Goal: Task Accomplishment & Management: Complete application form

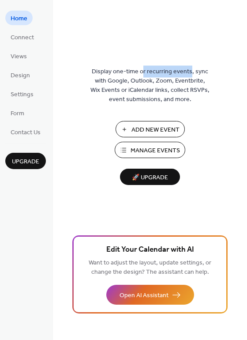
drag, startPoint x: 144, startPoint y: 71, endPoint x: 190, endPoint y: 73, distance: 45.4
click at [190, 73] on span "Display one-time or recurring events, sync with Google, Outlook, Zoom, Eventbri…" at bounding box center [149, 85] width 119 height 37
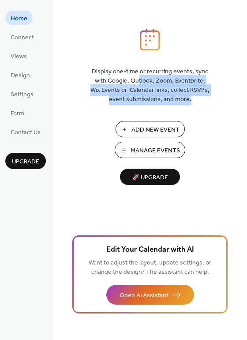
drag, startPoint x: 133, startPoint y: 78, endPoint x: 193, endPoint y: 99, distance: 63.7
click at [193, 99] on span "Display one-time or recurring events, sync with Google, Outlook, Zoom, Eventbri…" at bounding box center [149, 85] width 119 height 37
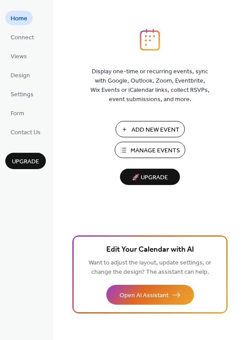
drag, startPoint x: 193, startPoint y: 99, endPoint x: 191, endPoint y: 111, distance: 12.5
click at [193, 99] on span "Display one-time or recurring events, sync with Google, Outlook, Zoom, Eventbri…" at bounding box center [149, 85] width 119 height 37
click at [155, 126] on span "Add New Event" at bounding box center [155, 129] width 48 height 9
click at [28, 39] on span "Connect" at bounding box center [22, 37] width 23 height 9
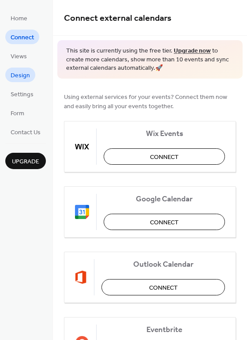
click at [19, 74] on span "Design" at bounding box center [20, 75] width 19 height 9
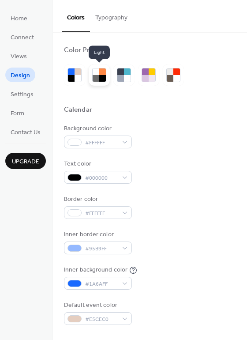
click at [97, 73] on div at bounding box center [96, 71] width 7 height 7
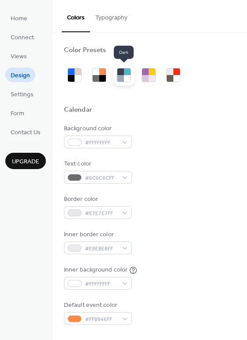
click at [123, 75] on div at bounding box center [120, 78] width 7 height 7
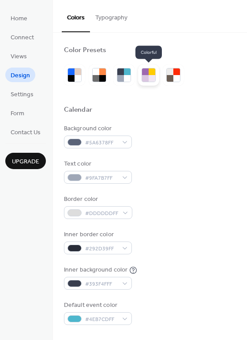
click at [148, 78] on div at bounding box center [145, 78] width 7 height 7
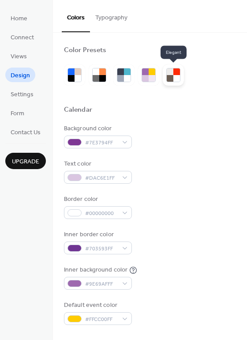
click at [173, 79] on div at bounding box center [176, 78] width 7 height 7
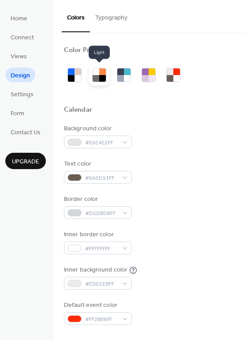
click at [100, 74] on div at bounding box center [102, 71] width 7 height 7
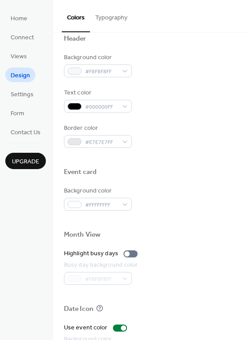
scroll to position [377, 0]
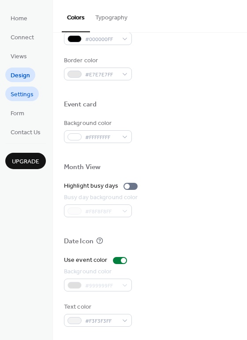
click at [15, 93] on span "Settings" at bounding box center [22, 94] width 23 height 9
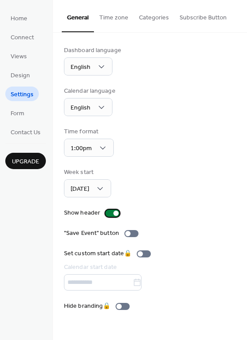
click at [110, 211] on div at bounding box center [112, 212] width 14 height 7
click at [114, 212] on div at bounding box center [112, 212] width 14 height 7
click at [22, 109] on span "Form" at bounding box center [18, 113] width 14 height 9
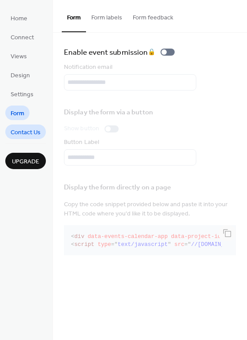
click at [24, 128] on span "Contact Us" at bounding box center [26, 132] width 30 height 9
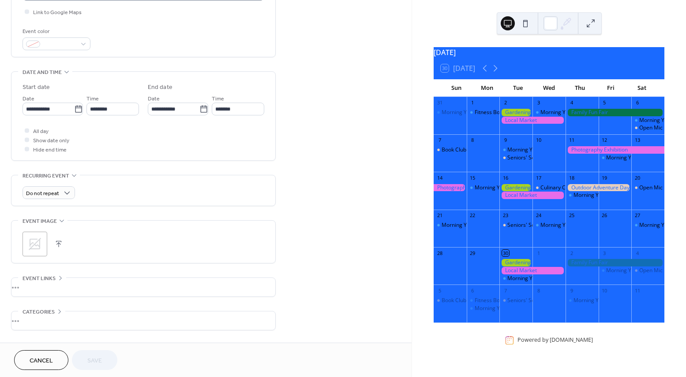
scroll to position [246, 0]
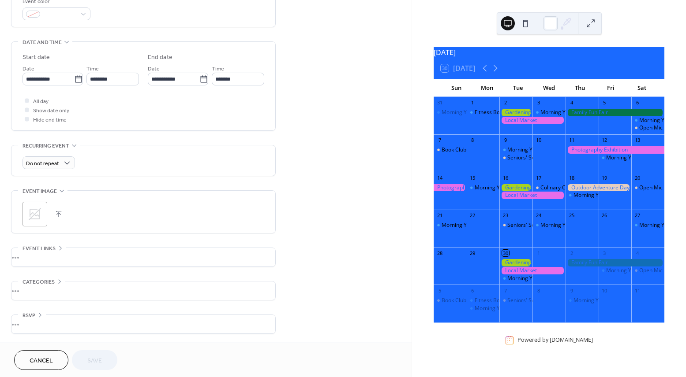
drag, startPoint x: 43, startPoint y: 360, endPoint x: 139, endPoint y: 345, distance: 97.2
click at [43, 360] on span "Cancel" at bounding box center [41, 361] width 23 height 9
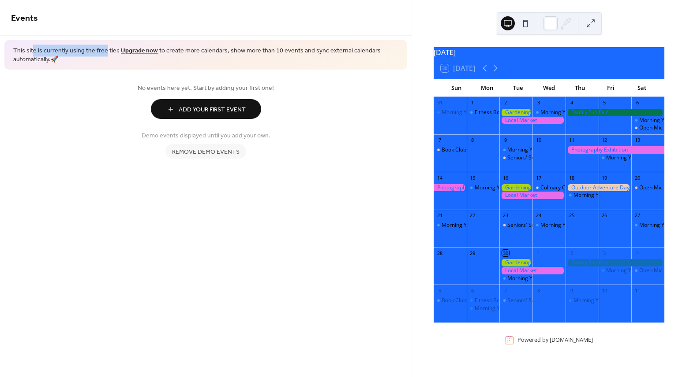
drag, startPoint x: 33, startPoint y: 50, endPoint x: 103, endPoint y: 49, distance: 69.7
click at [103, 49] on span "This site is currently using the free tier. Upgrade now to create more calendar…" at bounding box center [205, 55] width 385 height 17
drag, startPoint x: 204, startPoint y: 50, endPoint x: 297, endPoint y: 49, distance: 92.6
click at [297, 49] on span "This site is currently using the free tier. Upgrade now to create more calendar…" at bounding box center [205, 55] width 385 height 17
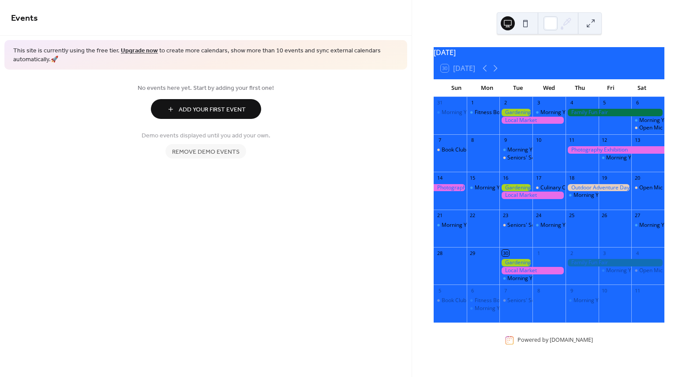
click at [218, 148] on span "Remove demo events" at bounding box center [205, 152] width 67 height 9
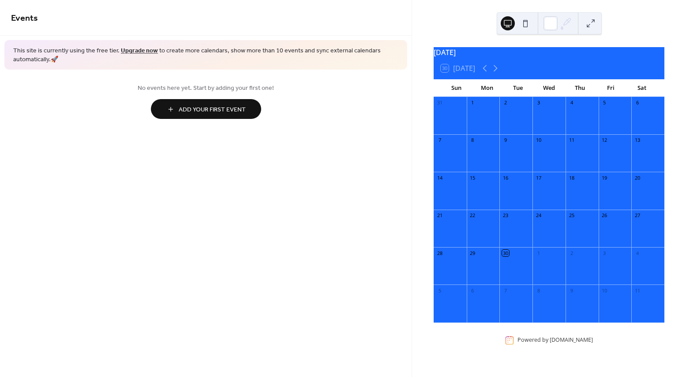
click at [307, 134] on div "Events This site is currently using the free tier. Upgrade now to create more c…" at bounding box center [205, 188] width 411 height 377
click at [215, 108] on span "Add Your First Event" at bounding box center [212, 109] width 67 height 9
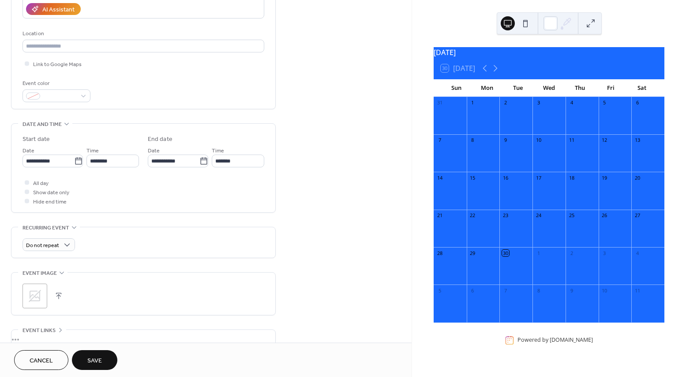
scroll to position [163, 0]
type input "**********"
click at [75, 161] on icon at bounding box center [78, 162] width 9 height 9
click at [74, 161] on input "**********" at bounding box center [48, 162] width 52 height 13
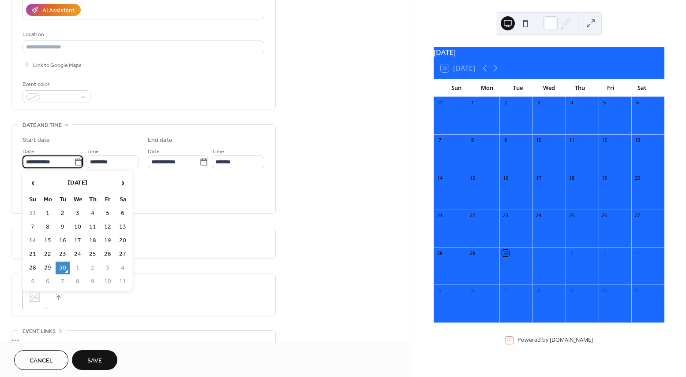
click at [60, 265] on td "30" at bounding box center [63, 268] width 14 height 13
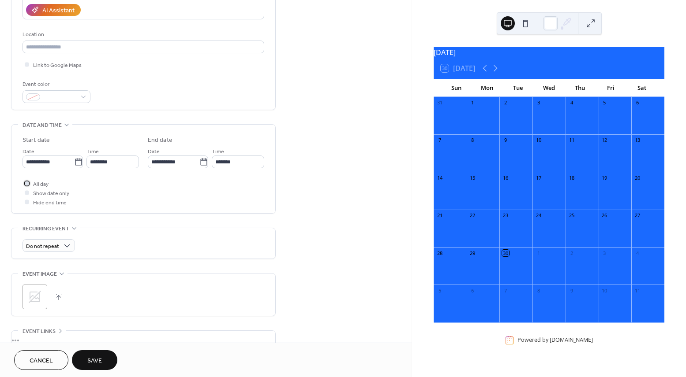
click at [26, 183] on div at bounding box center [27, 183] width 4 height 4
click at [26, 192] on div at bounding box center [27, 193] width 4 height 4
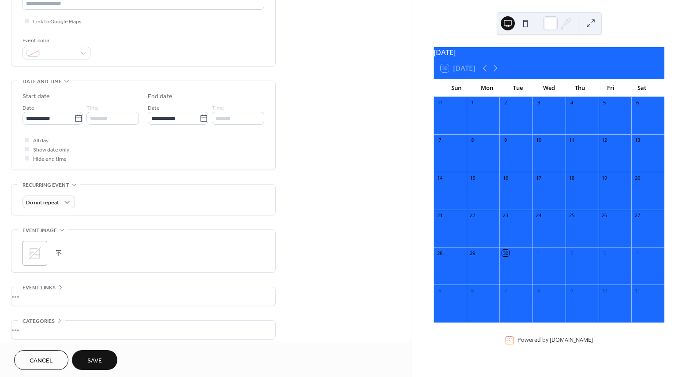
scroll to position [209, 0]
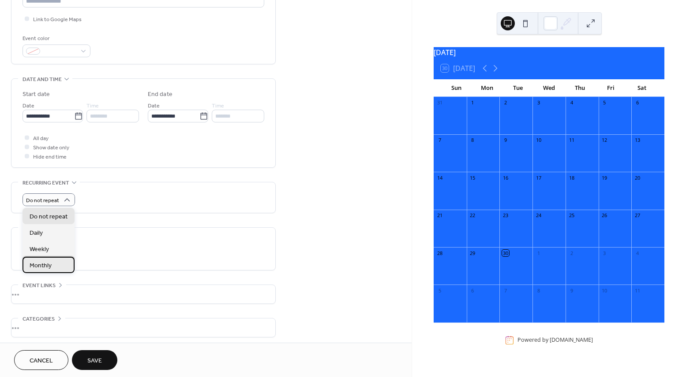
click at [56, 261] on div "Monthly" at bounding box center [48, 265] width 52 height 16
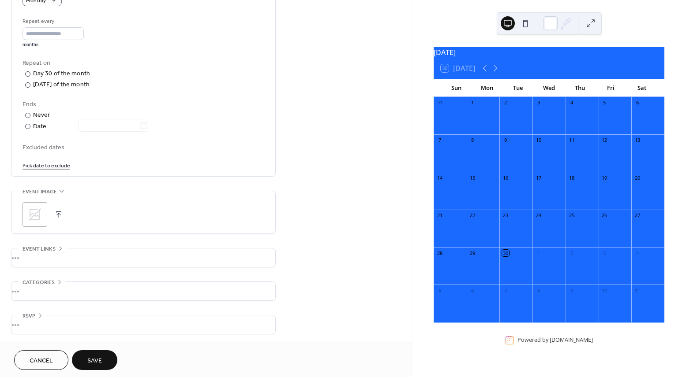
scroll to position [409, 0]
click at [94, 359] on span "Save" at bounding box center [94, 361] width 15 height 9
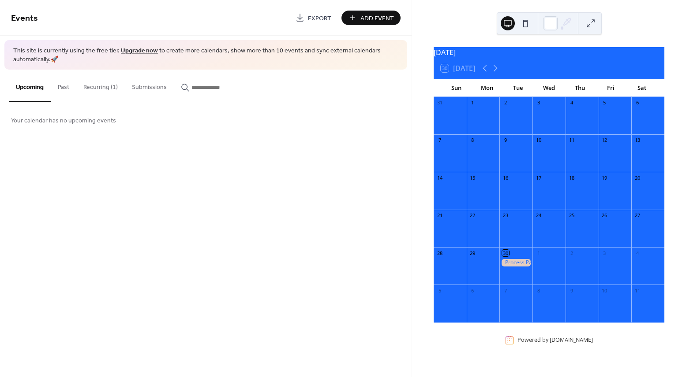
click at [87, 88] on button "Recurring (1)" at bounding box center [100, 85] width 49 height 31
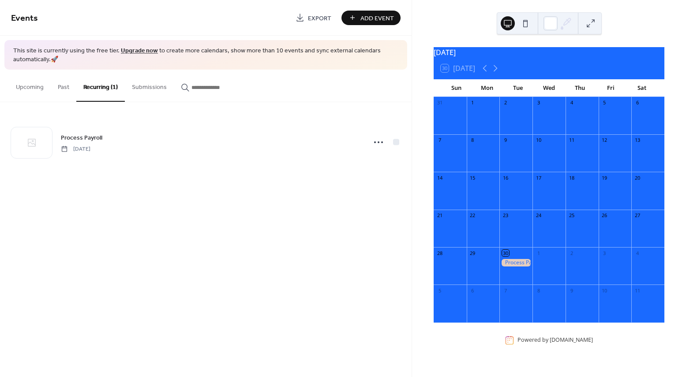
click at [596, 21] on button at bounding box center [590, 23] width 14 height 14
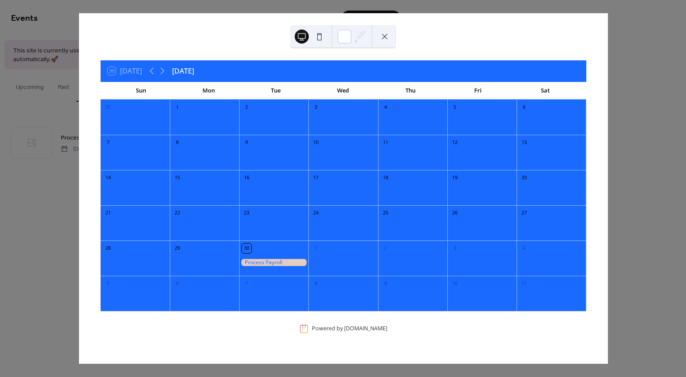
click at [320, 38] on button at bounding box center [319, 37] width 14 height 14
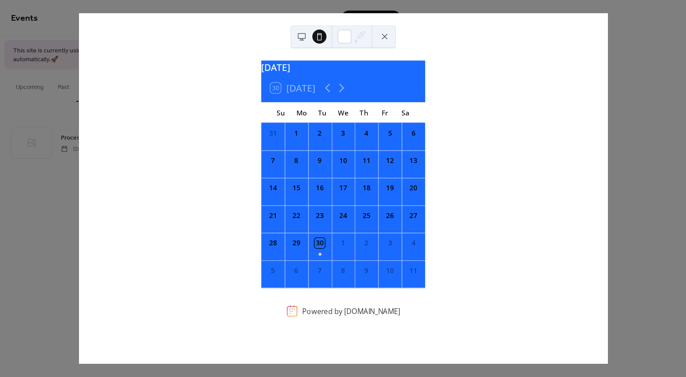
click at [302, 37] on button at bounding box center [302, 37] width 14 height 14
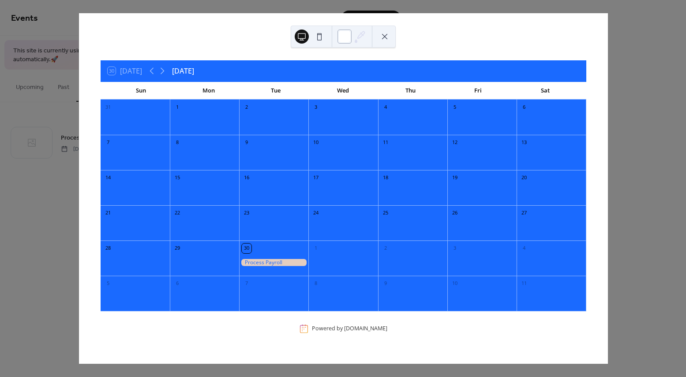
click at [347, 37] on div at bounding box center [344, 37] width 14 height 14
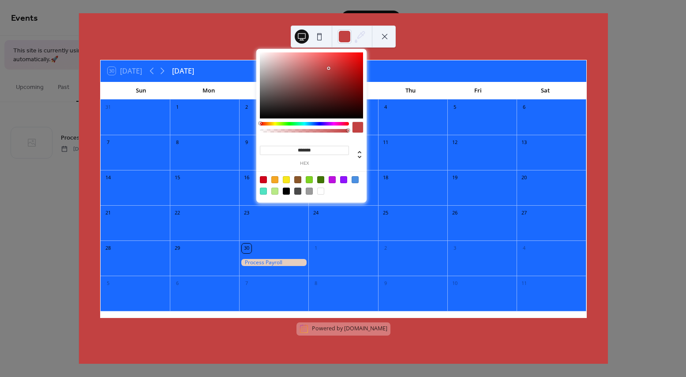
click at [329, 68] on div at bounding box center [311, 85] width 103 height 66
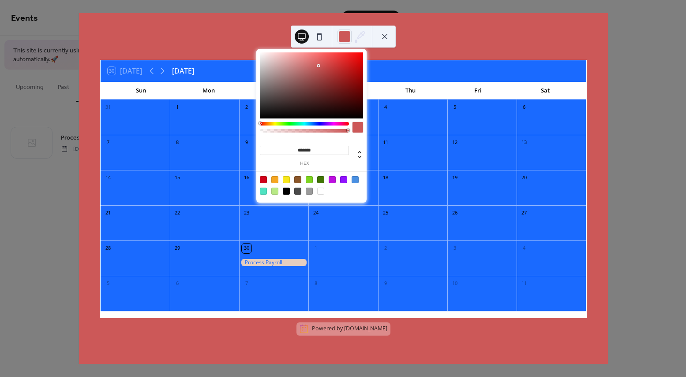
type input "*******"
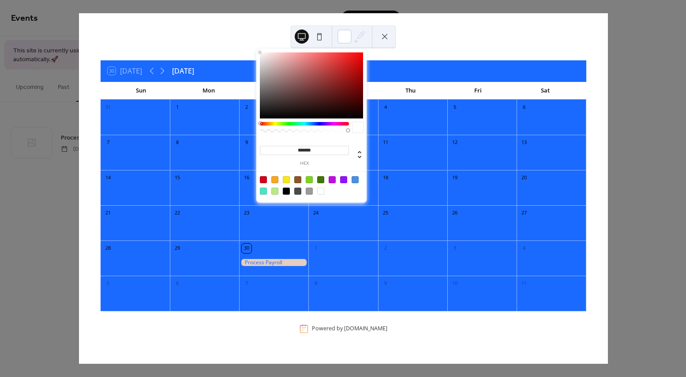
drag, startPoint x: 329, startPoint y: 68, endPoint x: 238, endPoint y: 48, distance: 93.1
click at [238, 48] on body "Events Export Add Event This site is currently using the free tier. Upgrade now…" at bounding box center [343, 188] width 686 height 377
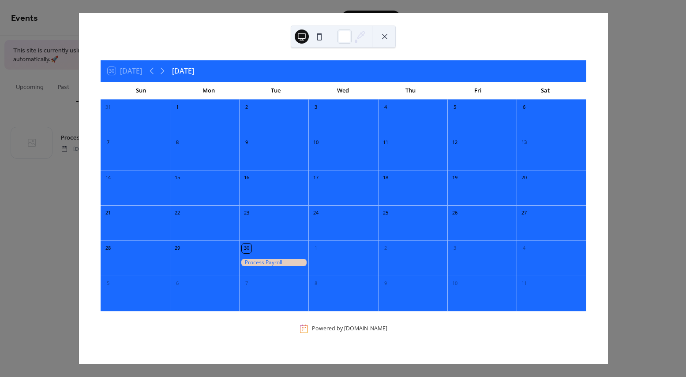
click at [416, 35] on div "30 Today September 2025 Sun Mon Tue Wed Thu Fri Sat 31 1 2 3 4 5 6 7 8 9 10 11 …" at bounding box center [343, 188] width 529 height 351
click at [392, 35] on div at bounding box center [343, 37] width 105 height 22
click at [384, 35] on button at bounding box center [384, 37] width 14 height 14
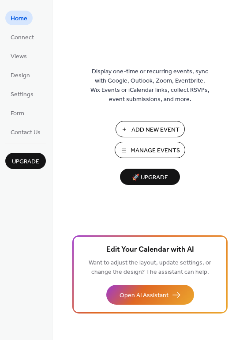
click at [30, 158] on span "Upgrade" at bounding box center [25, 161] width 27 height 9
